Goal: Task Accomplishment & Management: Complete application form

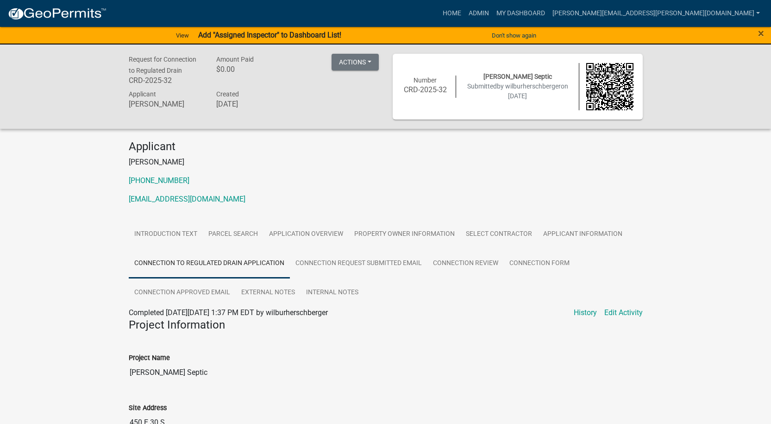
scroll to position [134, 0]
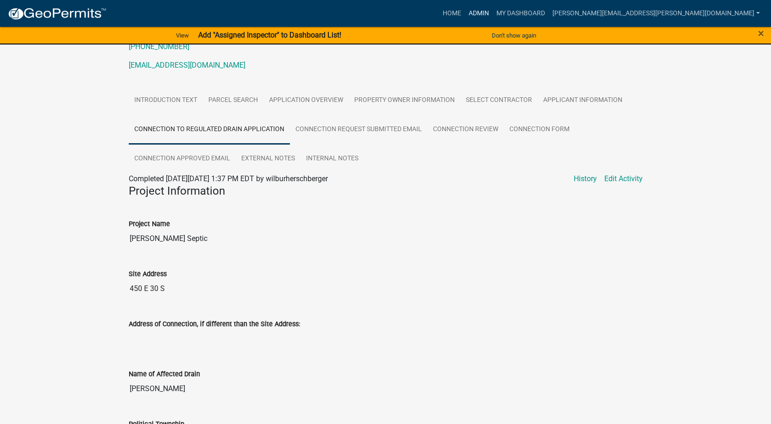
click at [493, 14] on link "Admin" at bounding box center [479, 14] width 28 height 18
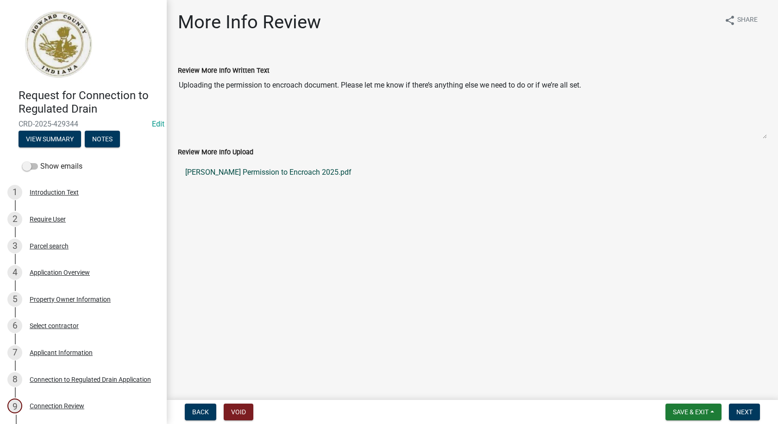
click at [255, 173] on link "[PERSON_NAME] Permission to Encroach 2025.pdf" at bounding box center [472, 172] width 589 height 22
click at [50, 141] on button "View Summary" at bounding box center [50, 139] width 63 height 17
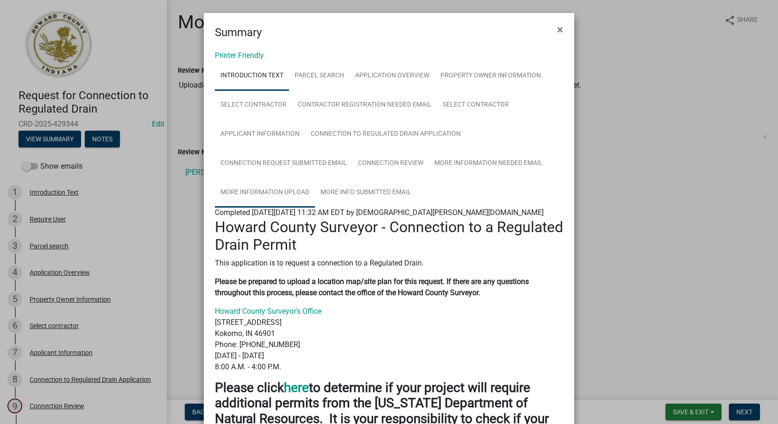
click at [283, 190] on link "More Information Upload" at bounding box center [265, 193] width 100 height 30
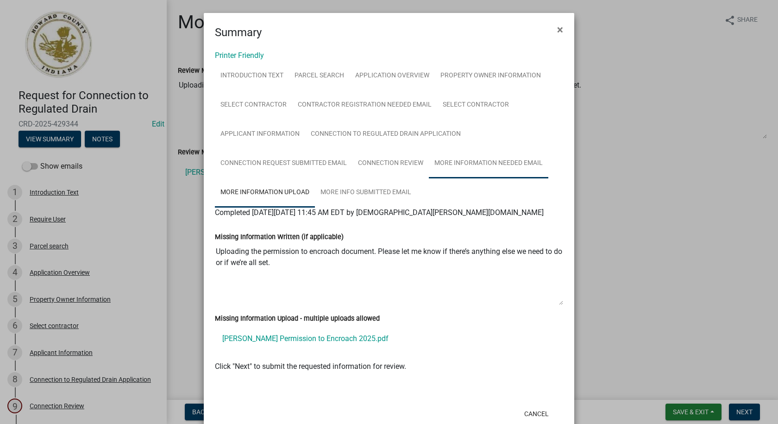
click at [508, 163] on link "More Information Needed Email" at bounding box center [488, 164] width 119 height 30
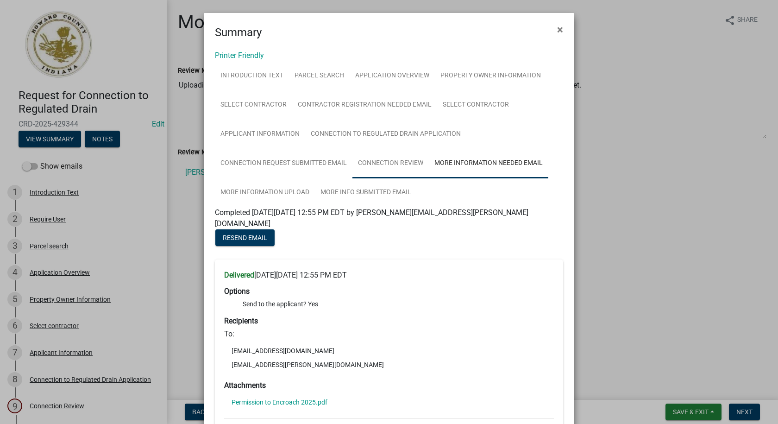
click at [392, 166] on link "Connection Review" at bounding box center [390, 164] width 76 height 30
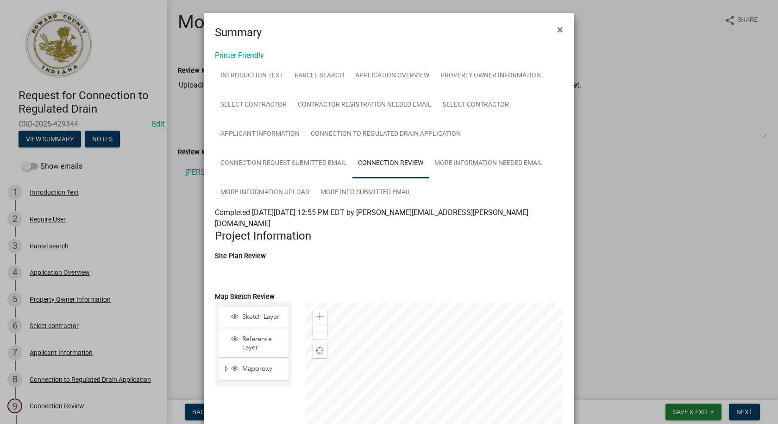
click at [383, 161] on link "Connection Review" at bounding box center [390, 164] width 76 height 30
click at [332, 136] on link "Connection to Regulated Drain Application" at bounding box center [385, 134] width 161 height 30
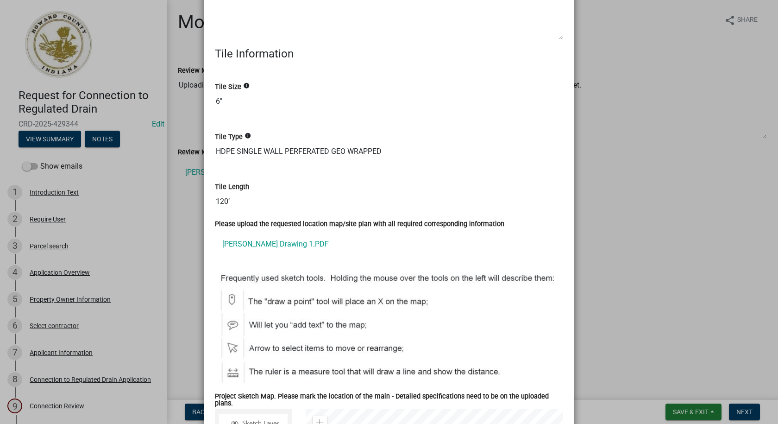
scroll to position [602, 0]
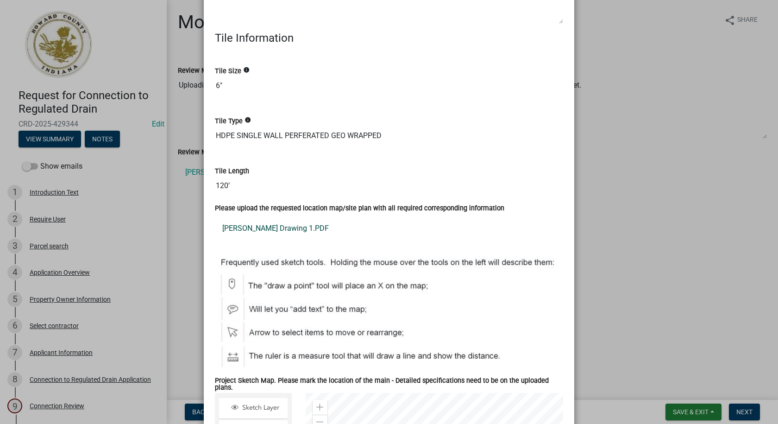
click at [253, 228] on link "Arnesen Drawing 1.PDF" at bounding box center [389, 228] width 348 height 22
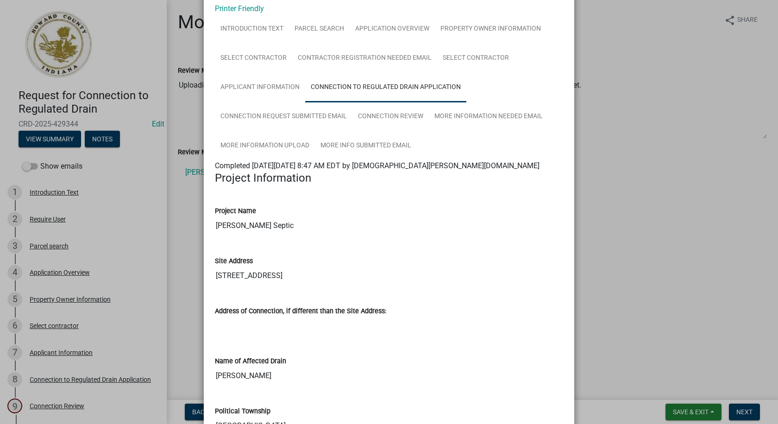
scroll to position [46, 0]
click at [280, 146] on link "More Information Upload" at bounding box center [265, 147] width 100 height 30
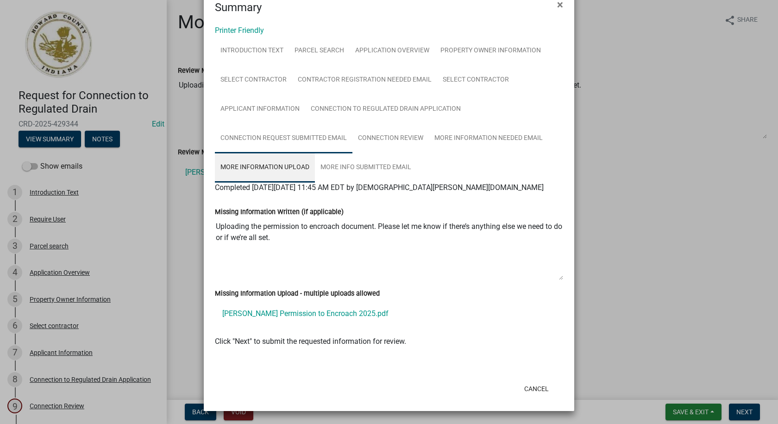
scroll to position [25, 0]
click at [543, 386] on button "Cancel" at bounding box center [536, 388] width 39 height 17
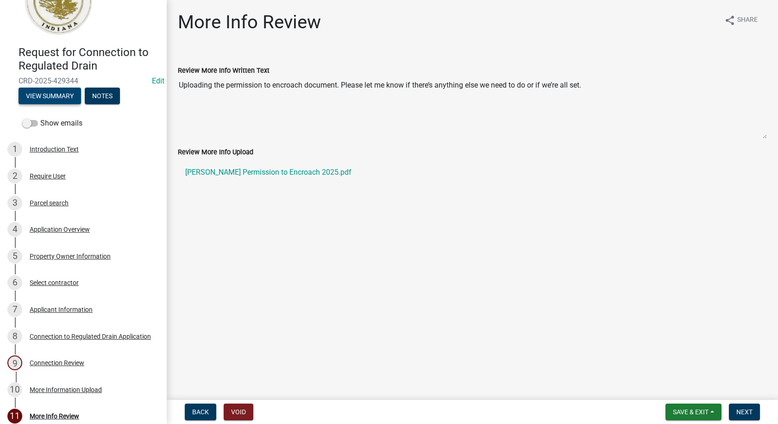
scroll to position [79, 0]
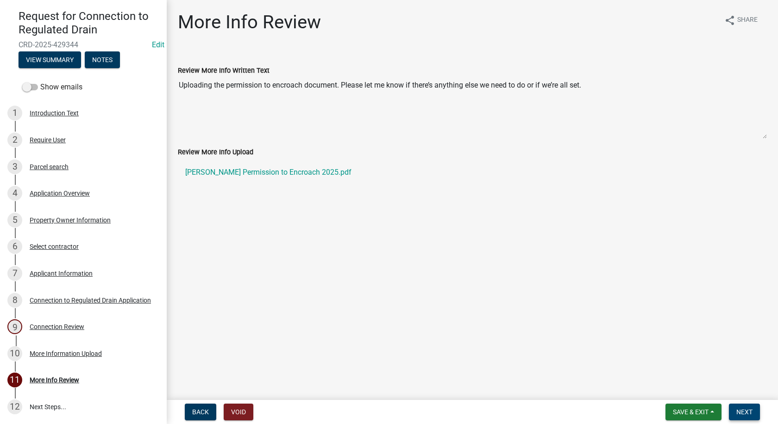
click at [749, 413] on span "Next" at bounding box center [744, 411] width 16 height 7
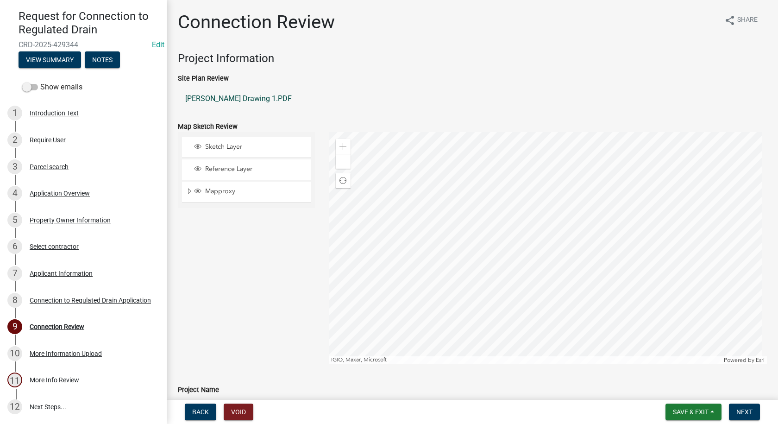
click at [219, 100] on link "Arnesen Drawing 1.PDF" at bounding box center [472, 99] width 589 height 22
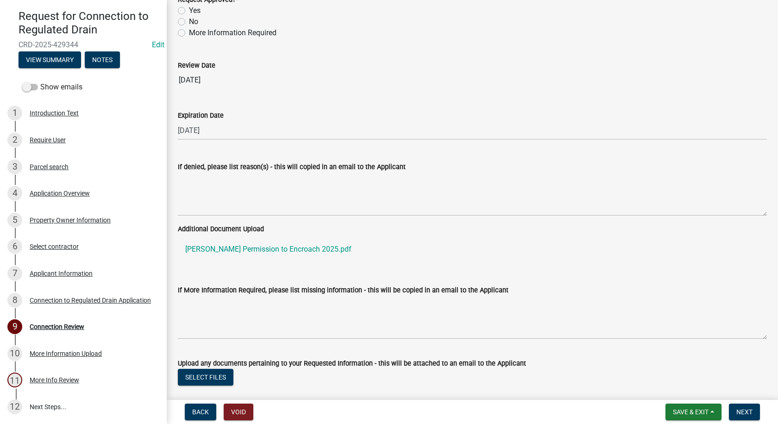
scroll to position [1808, 0]
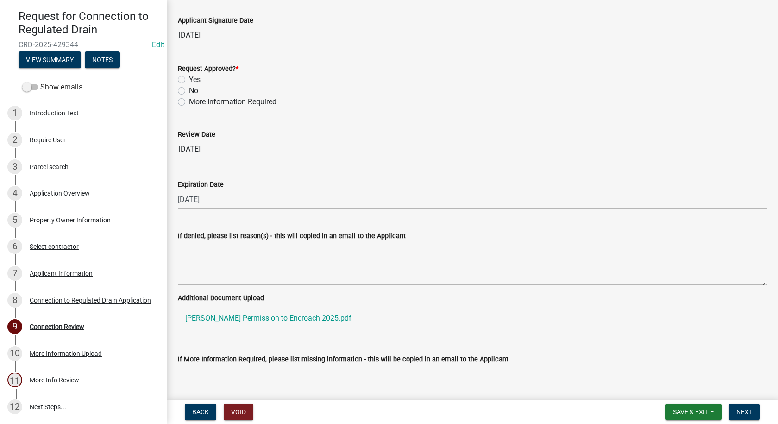
click at [189, 102] on label "More Information Required" at bounding box center [233, 101] width 88 height 11
click at [189, 102] on input "More Information Required" at bounding box center [192, 99] width 6 height 6
radio input "true"
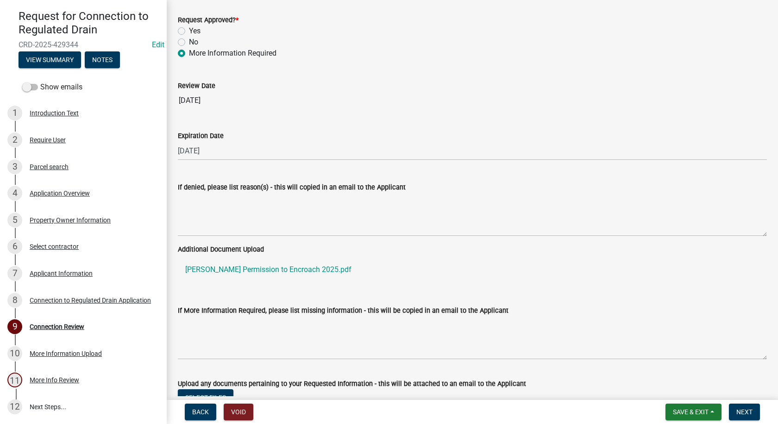
scroll to position [1931, 0]
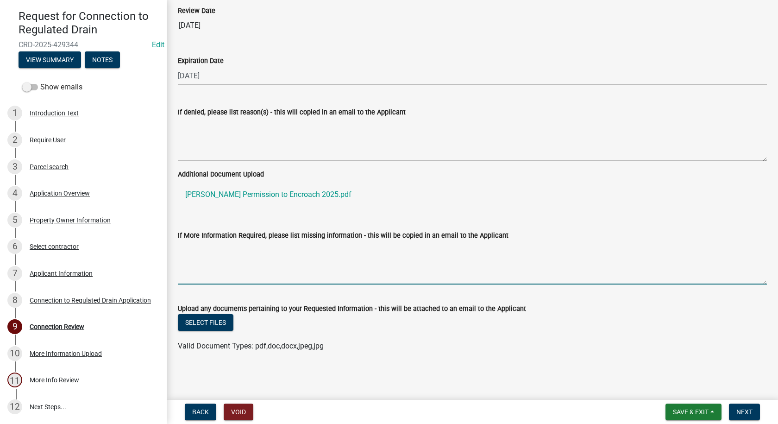
click at [256, 258] on textarea "If More Information Required, please list missing information - this will be co…" at bounding box center [472, 263] width 589 height 44
type textarea "t"
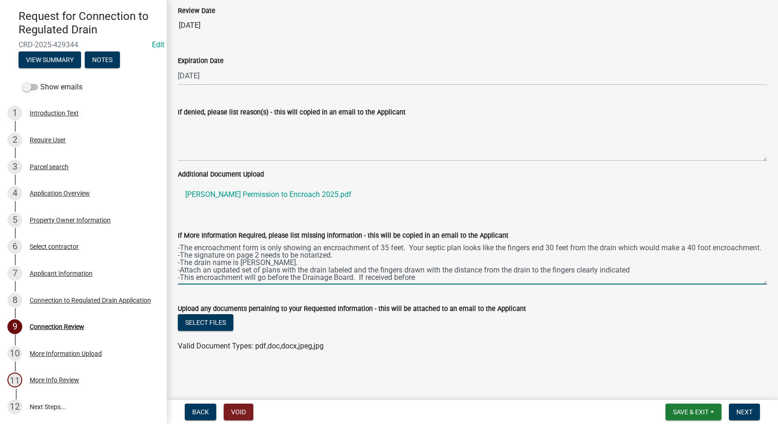
scroll to position [7, 0]
drag, startPoint x: 421, startPoint y: 280, endPoint x: 360, endPoint y: 276, distance: 61.2
click at [360, 276] on textarea "-The encroachment form is only showing an encroachment of 35 feet. Your septic …" at bounding box center [472, 263] width 589 height 44
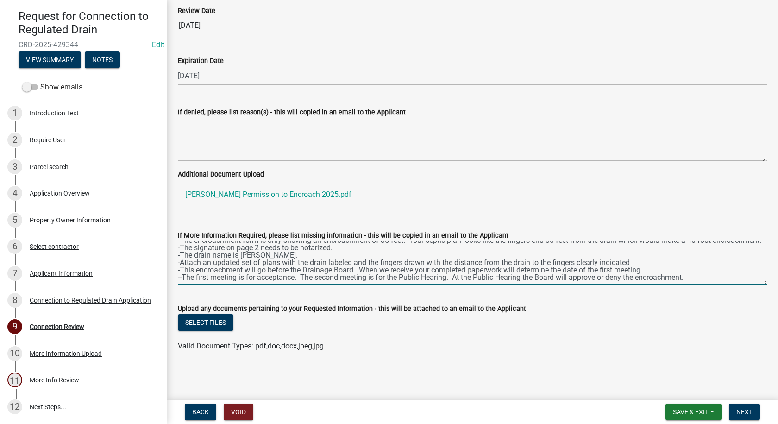
click at [338, 251] on textarea "-The encroachment form is only showing an encroachment of 35 feet. Your septic …" at bounding box center [472, 263] width 589 height 44
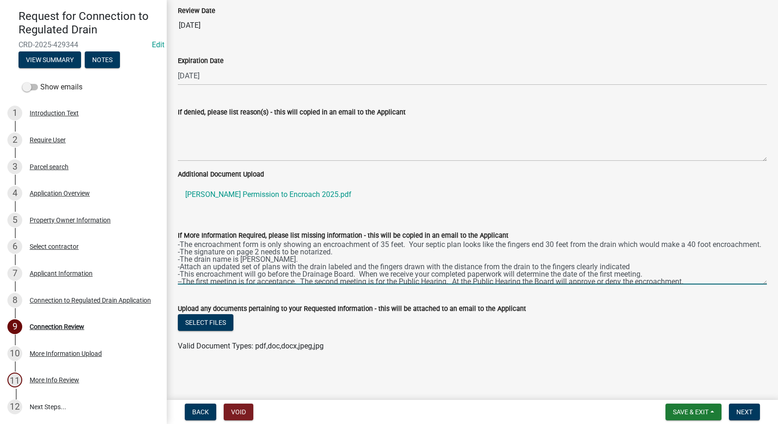
scroll to position [0, 0]
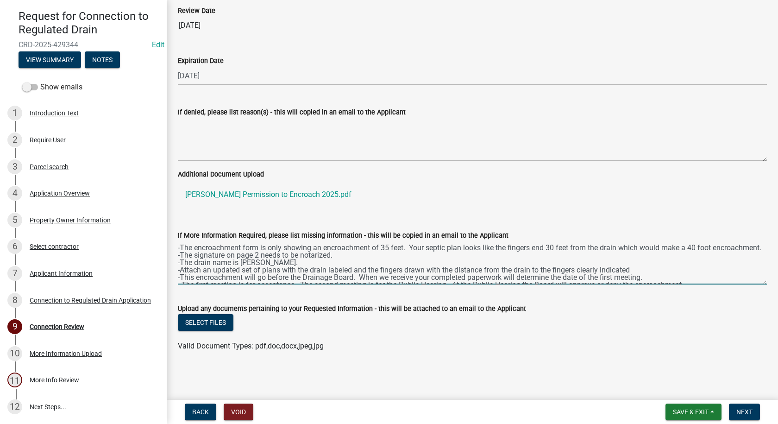
click at [176, 248] on div "If More Information Required, please list missing information - this will be co…" at bounding box center [472, 251] width 603 height 68
click at [177, 248] on div "If More Information Required, please list missing information - this will be co…" at bounding box center [472, 251] width 603 height 68
click at [178, 247] on textarea "-The encroachment form is only showing an encroachment of 35 feet. Your septic …" at bounding box center [472, 263] width 589 height 44
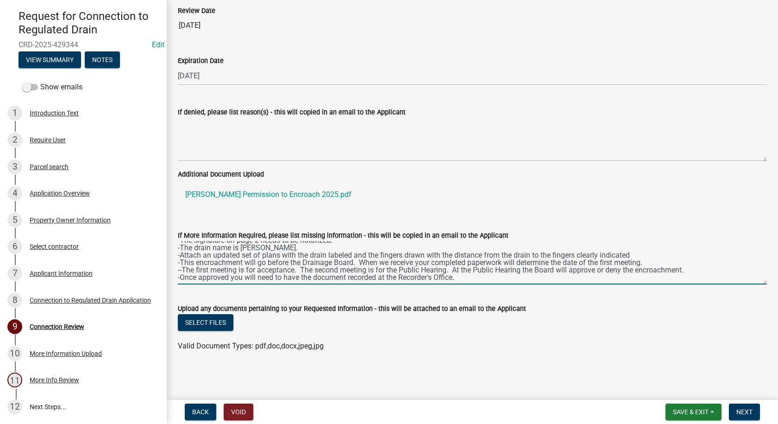
scroll to position [34, 0]
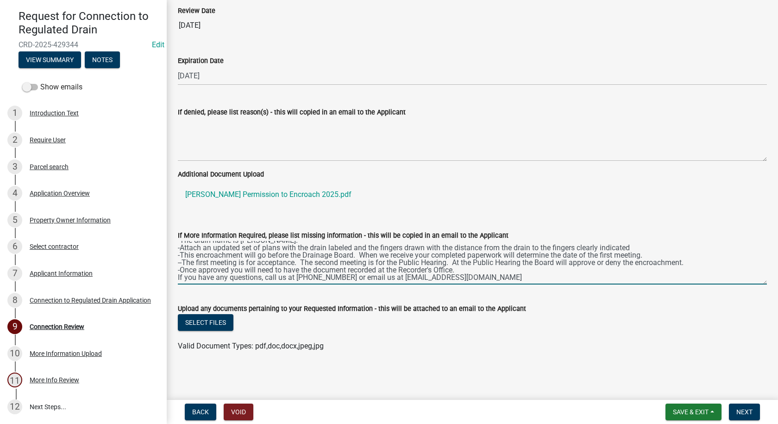
click at [296, 280] on textarea "For the encroachment: -The encroachment form is only showing an encroachment of…" at bounding box center [472, 263] width 589 height 44
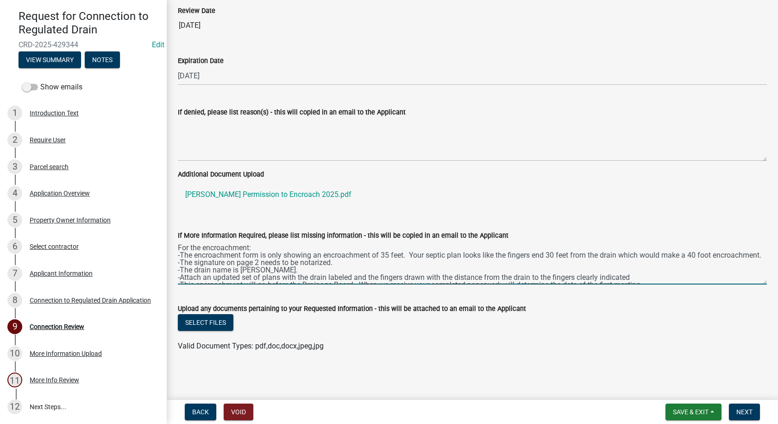
scroll to position [37, 0]
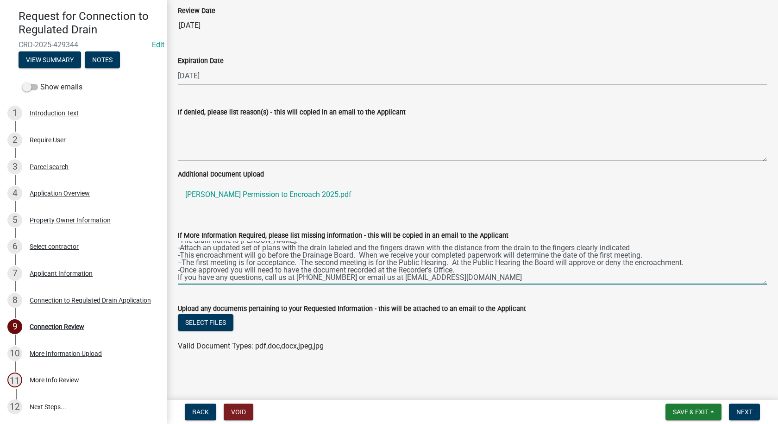
click at [463, 269] on textarea "For the encroachment: -The encroachment form is only showing an encroachment of…" at bounding box center [472, 263] width 589 height 44
type textarea "For the encroachment: -The encroachment form is only showing an encroachment of…"
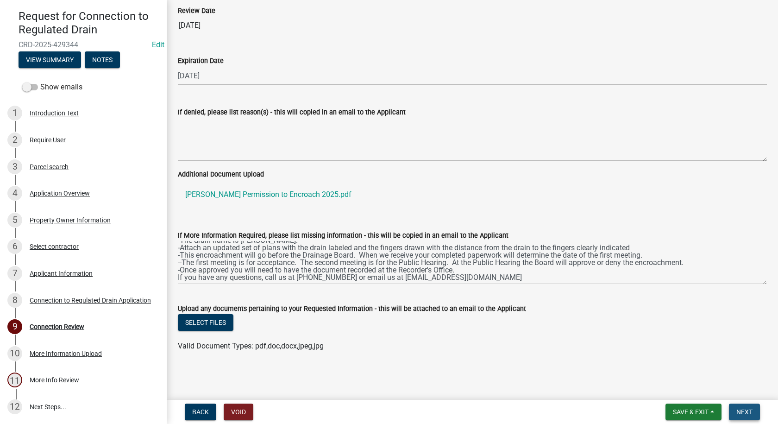
click at [749, 415] on span "Next" at bounding box center [744, 411] width 16 height 7
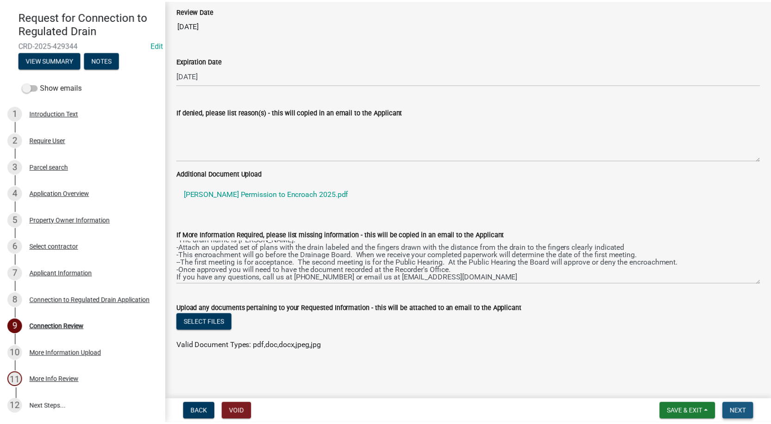
scroll to position [0, 0]
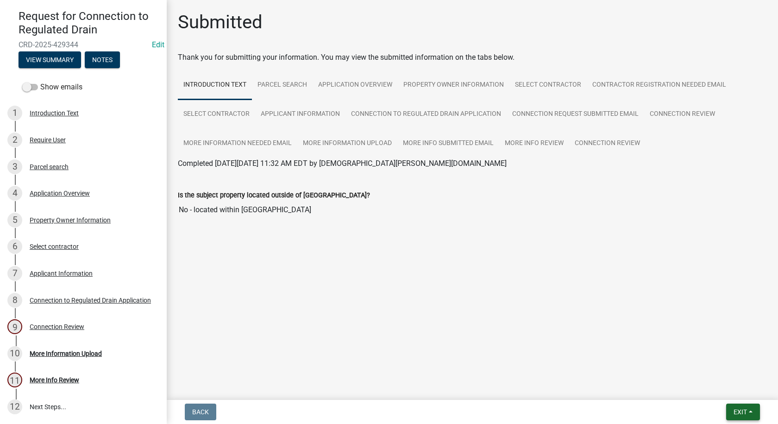
click at [754, 410] on button "Exit" at bounding box center [743, 411] width 34 height 17
click at [716, 387] on button "Save & Exit" at bounding box center [723, 388] width 74 height 22
